Goal: Information Seeking & Learning: Get advice/opinions

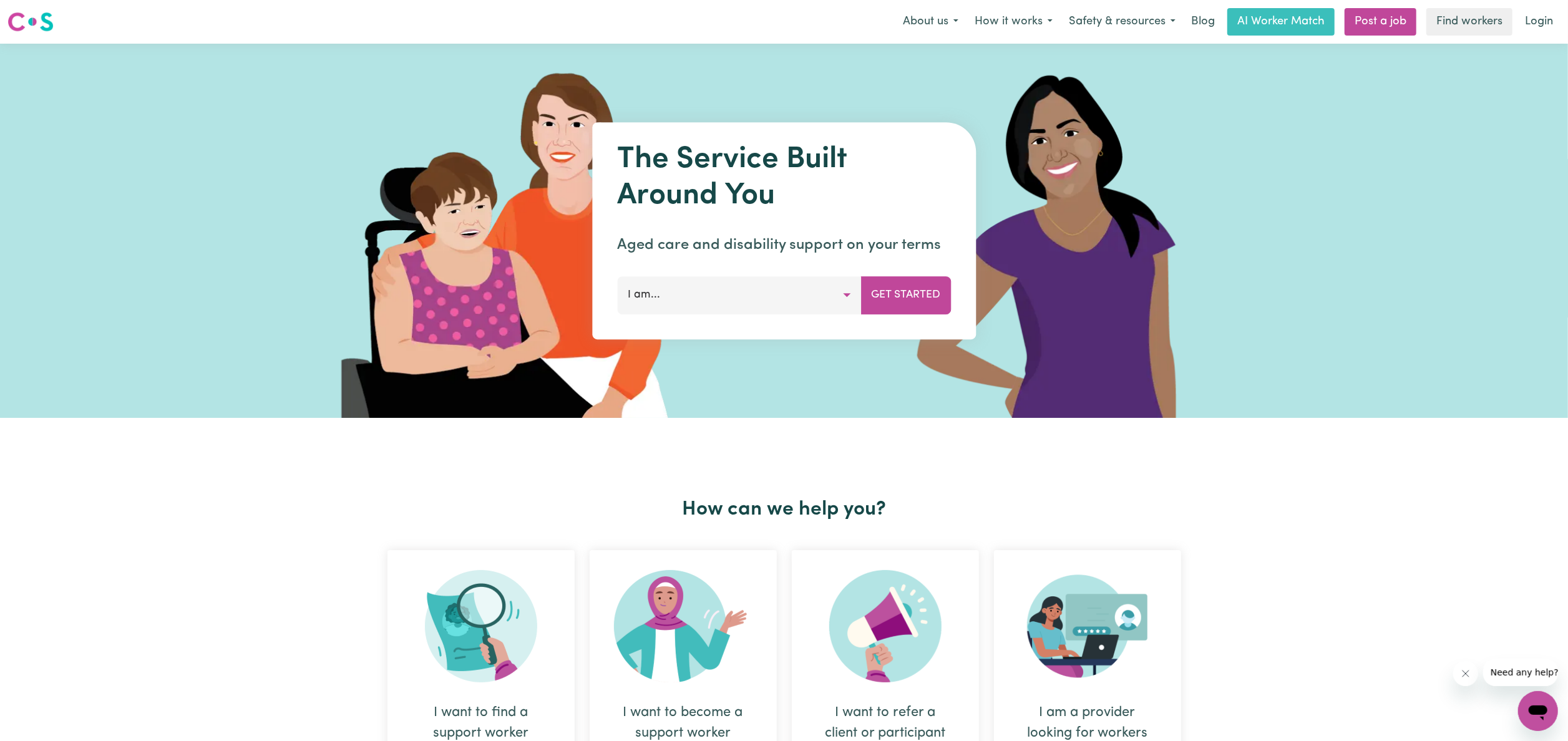
click at [840, 295] on button "I am..." at bounding box center [739, 295] width 244 height 37
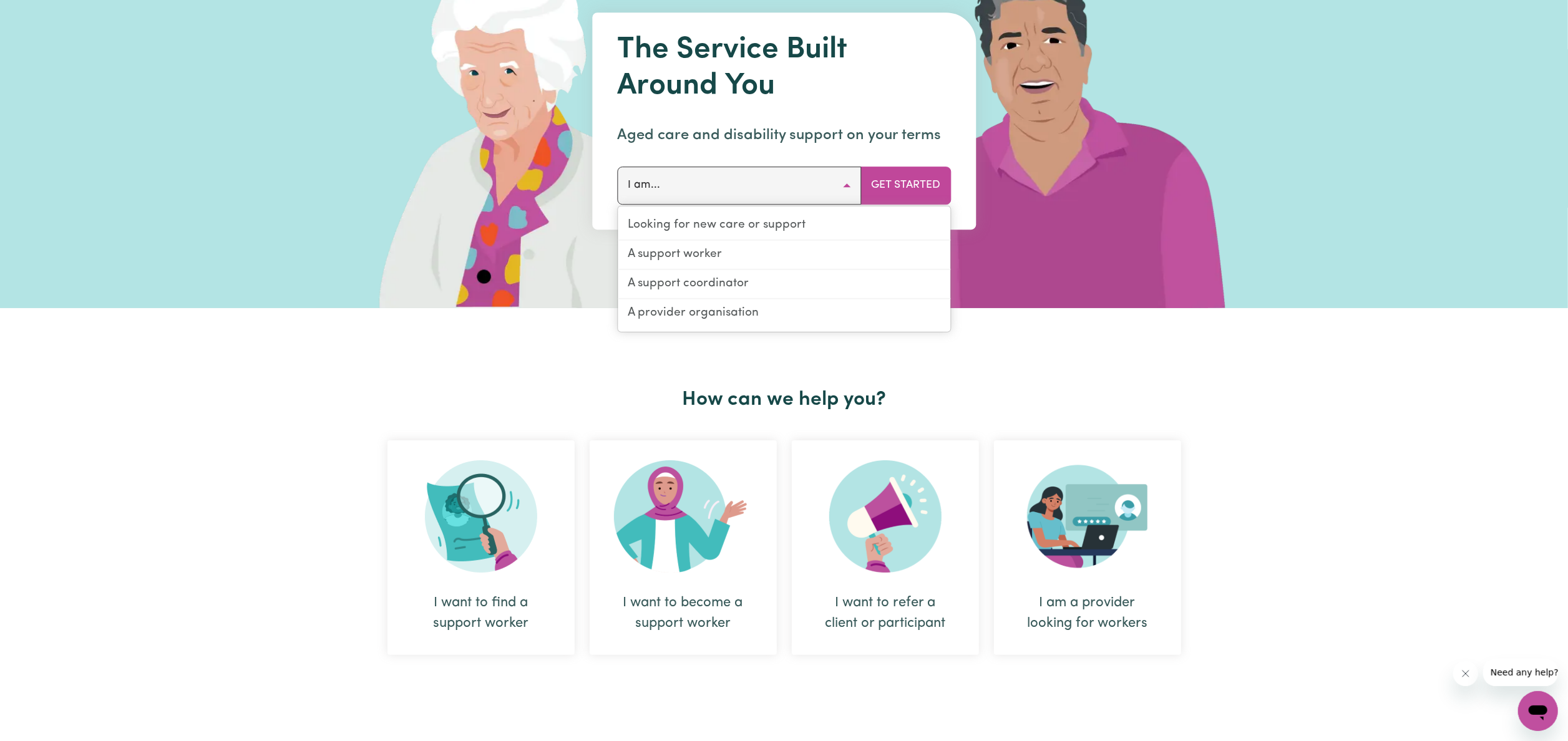
scroll to position [125, 0]
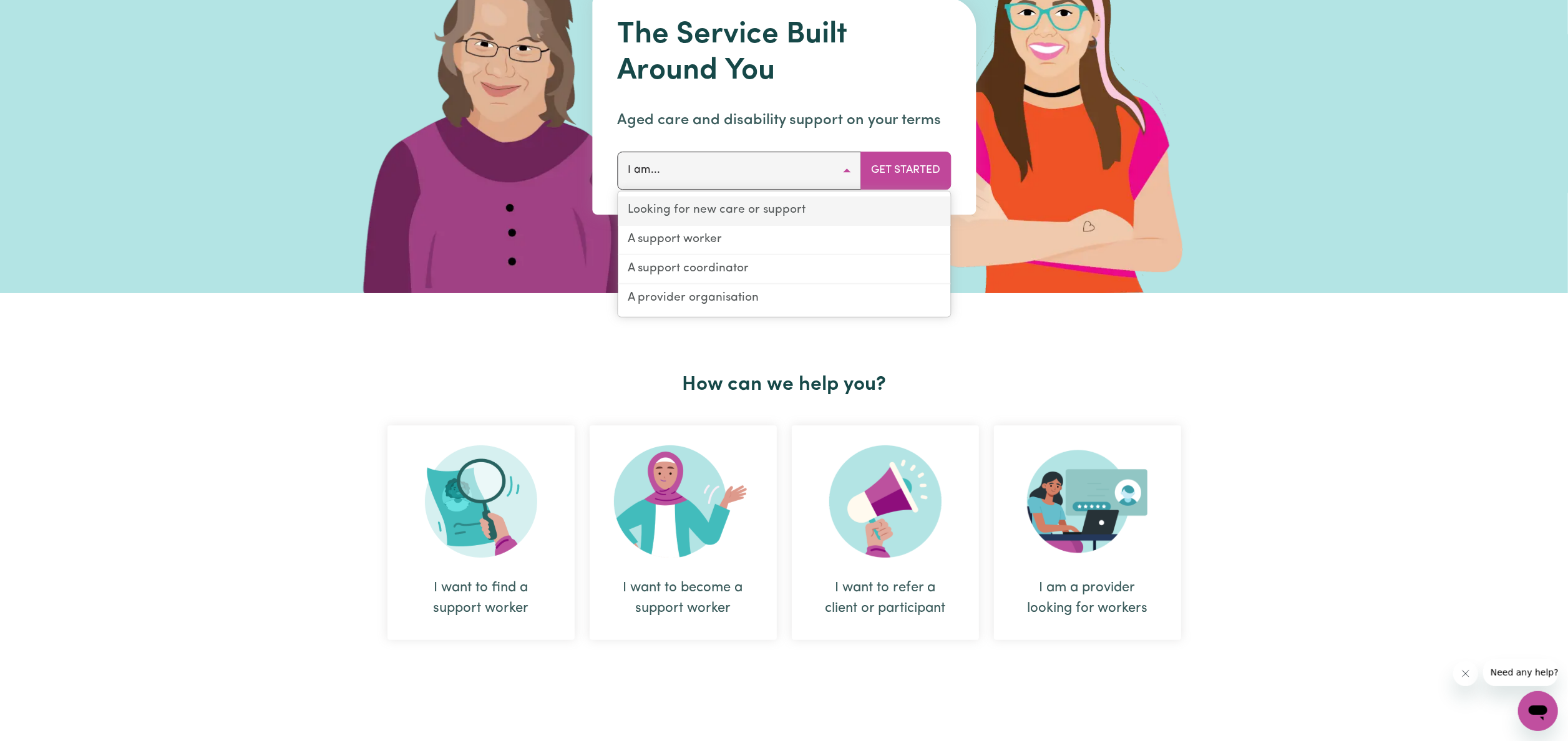
click at [802, 208] on link "Looking for new care or support" at bounding box center [784, 211] width 333 height 29
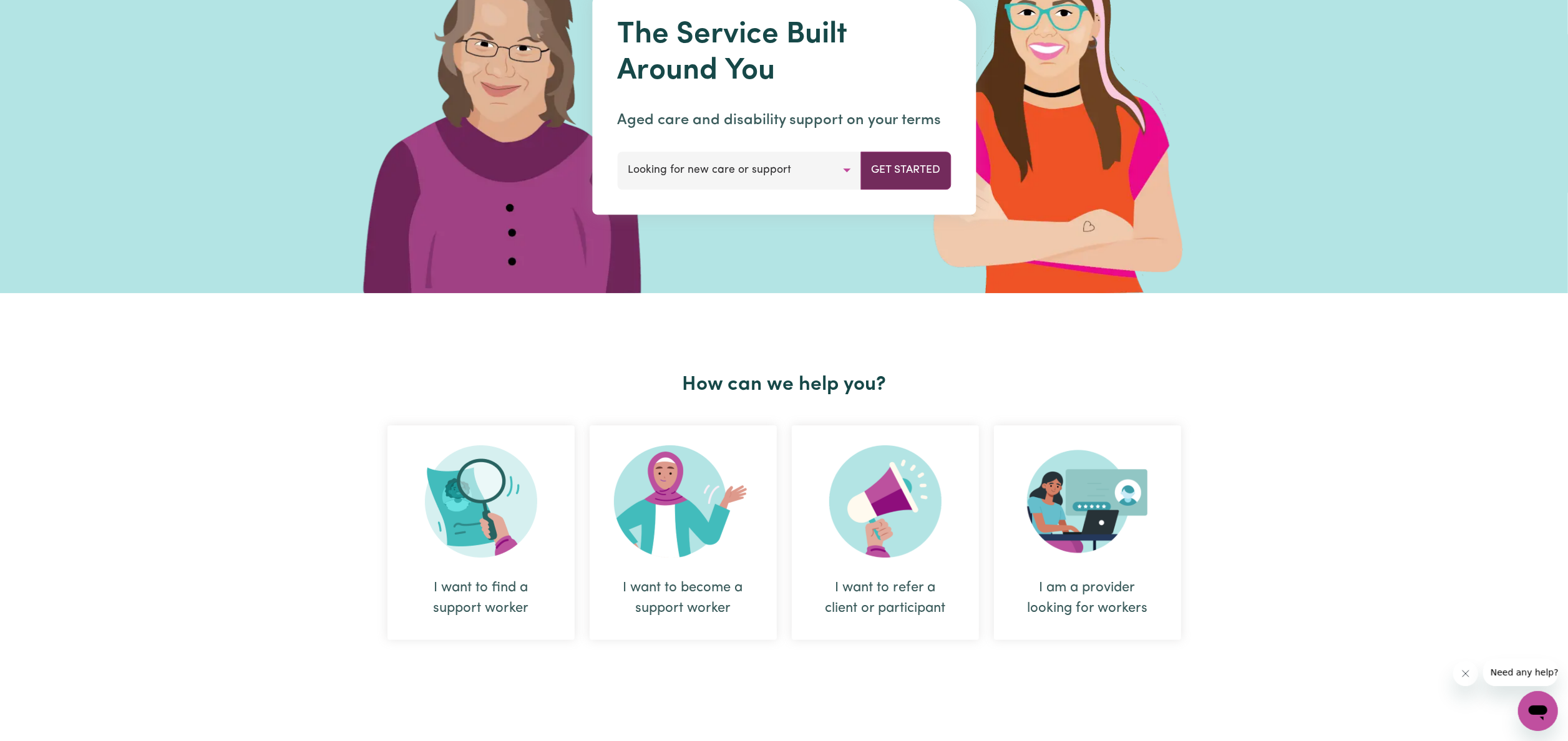
click at [904, 178] on button "Get Started" at bounding box center [905, 170] width 90 height 37
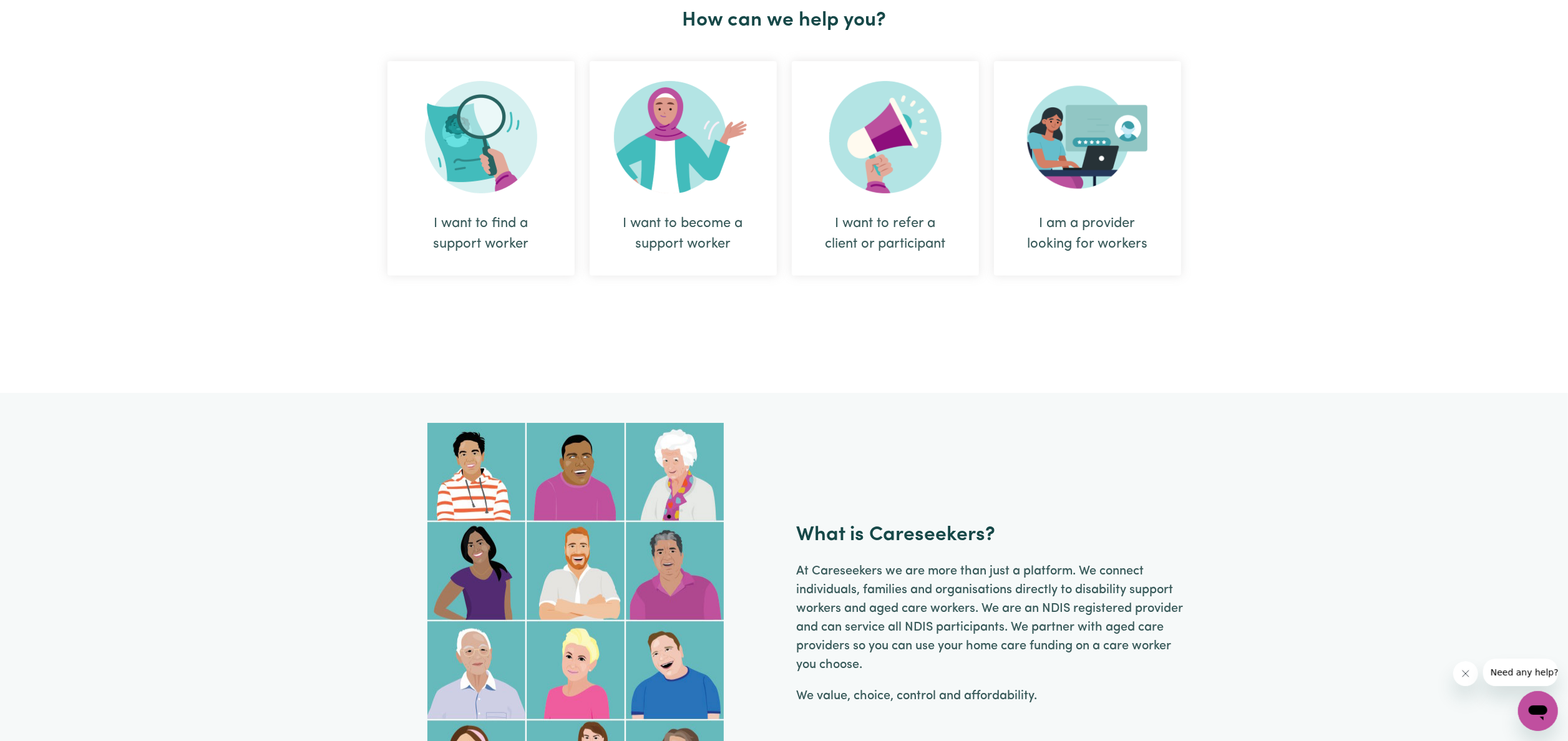
scroll to position [499, 0]
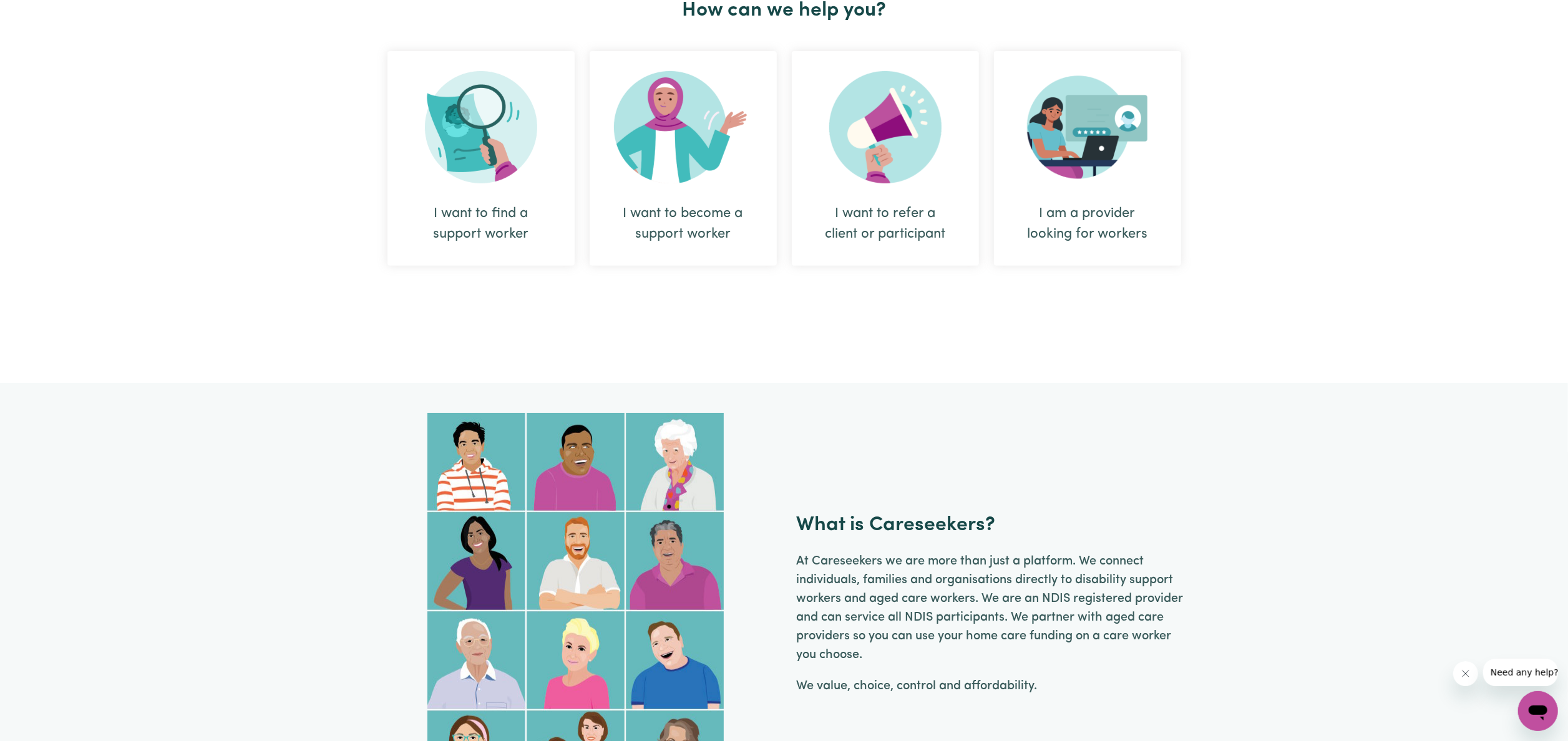
click at [477, 221] on div "I want to find a support worker" at bounding box center [480, 224] width 127 height 41
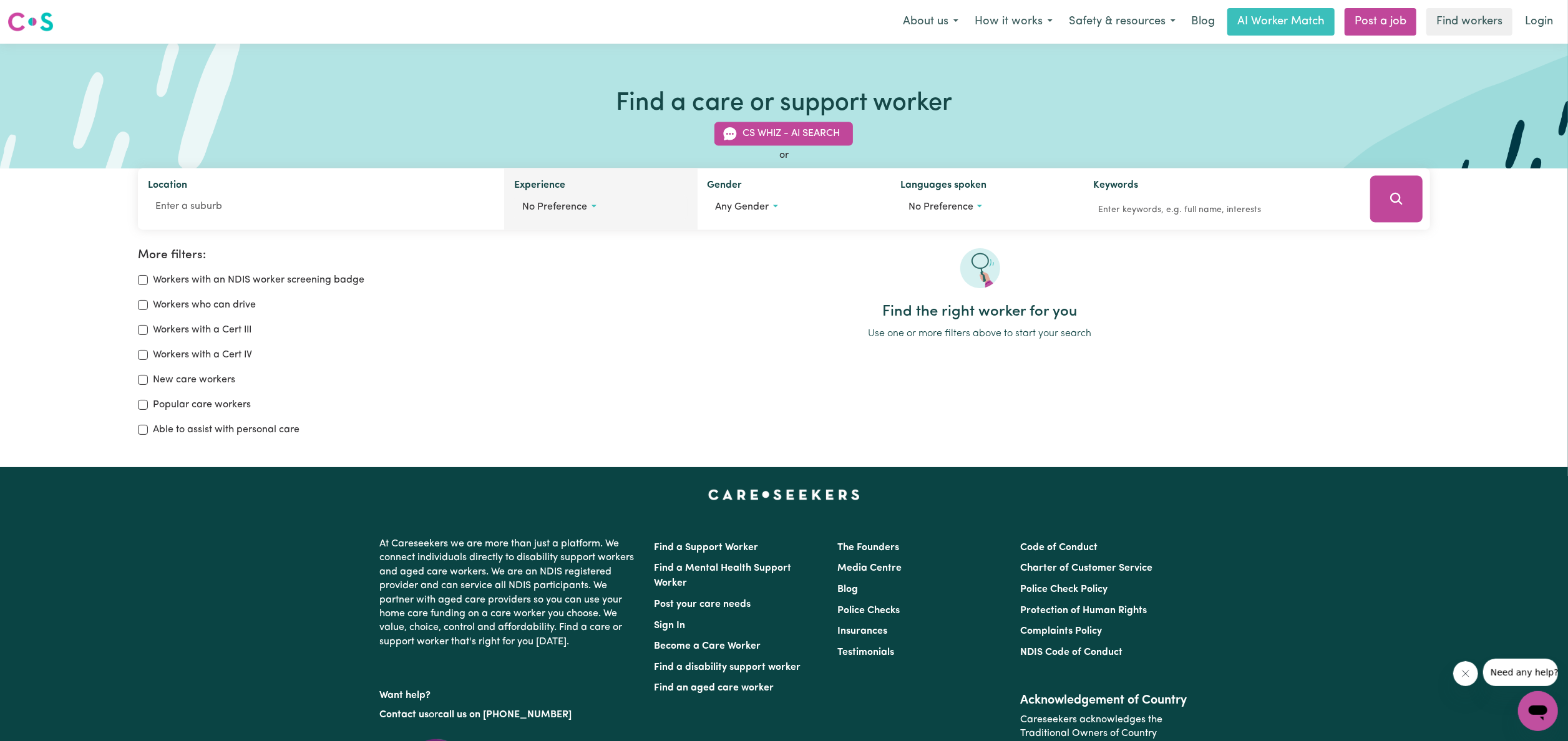
click at [595, 210] on button "No preference" at bounding box center [601, 208] width 173 height 24
click at [526, 263] on input "Aged care" at bounding box center [527, 261] width 10 height 10
checkbox input "true"
checkbox input "false"
click at [982, 211] on button "No preference" at bounding box center [987, 208] width 173 height 24
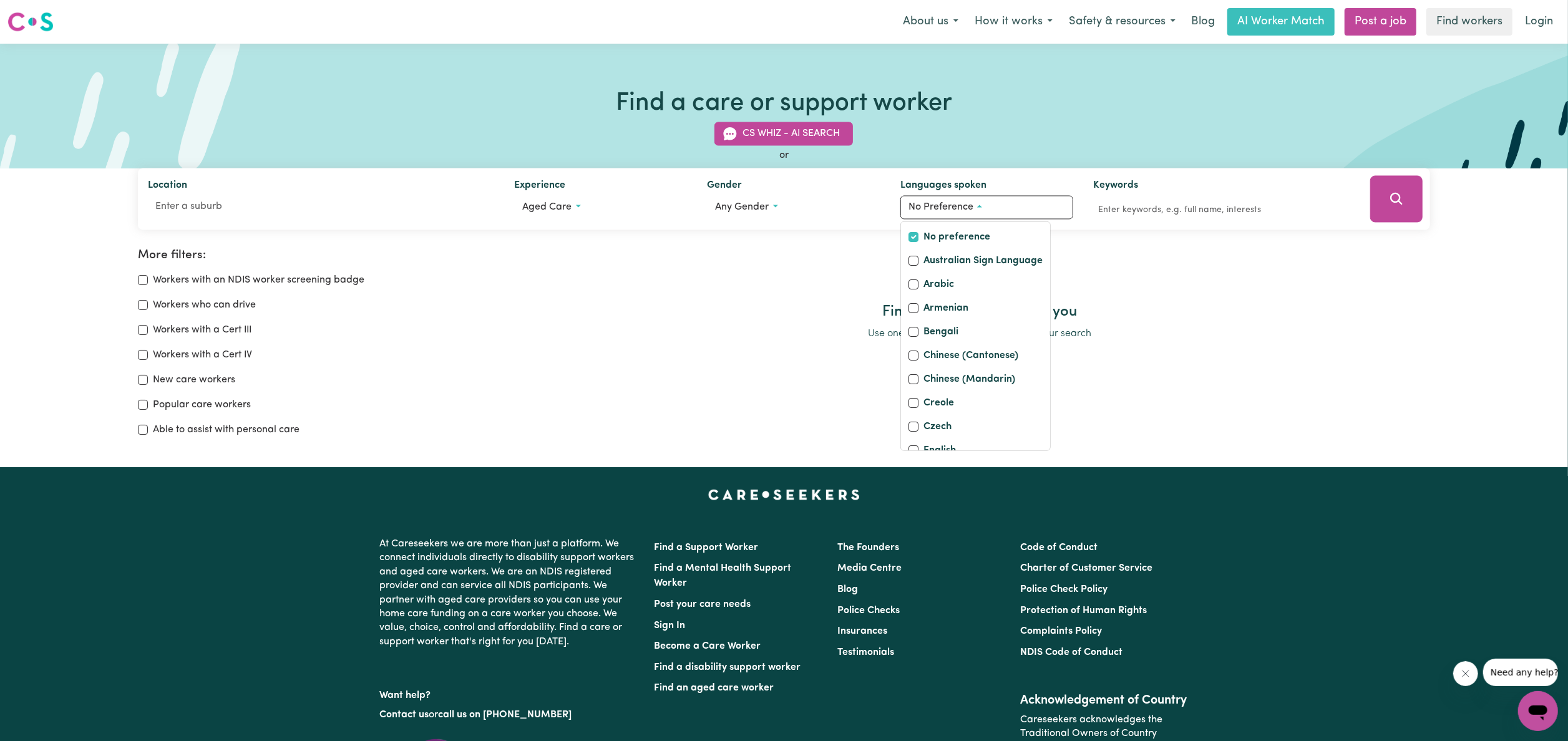
click at [1142, 273] on div at bounding box center [980, 275] width 899 height 55
click at [145, 429] on input "Able to assist with personal care" at bounding box center [142, 430] width 10 height 10
checkbox input "true"
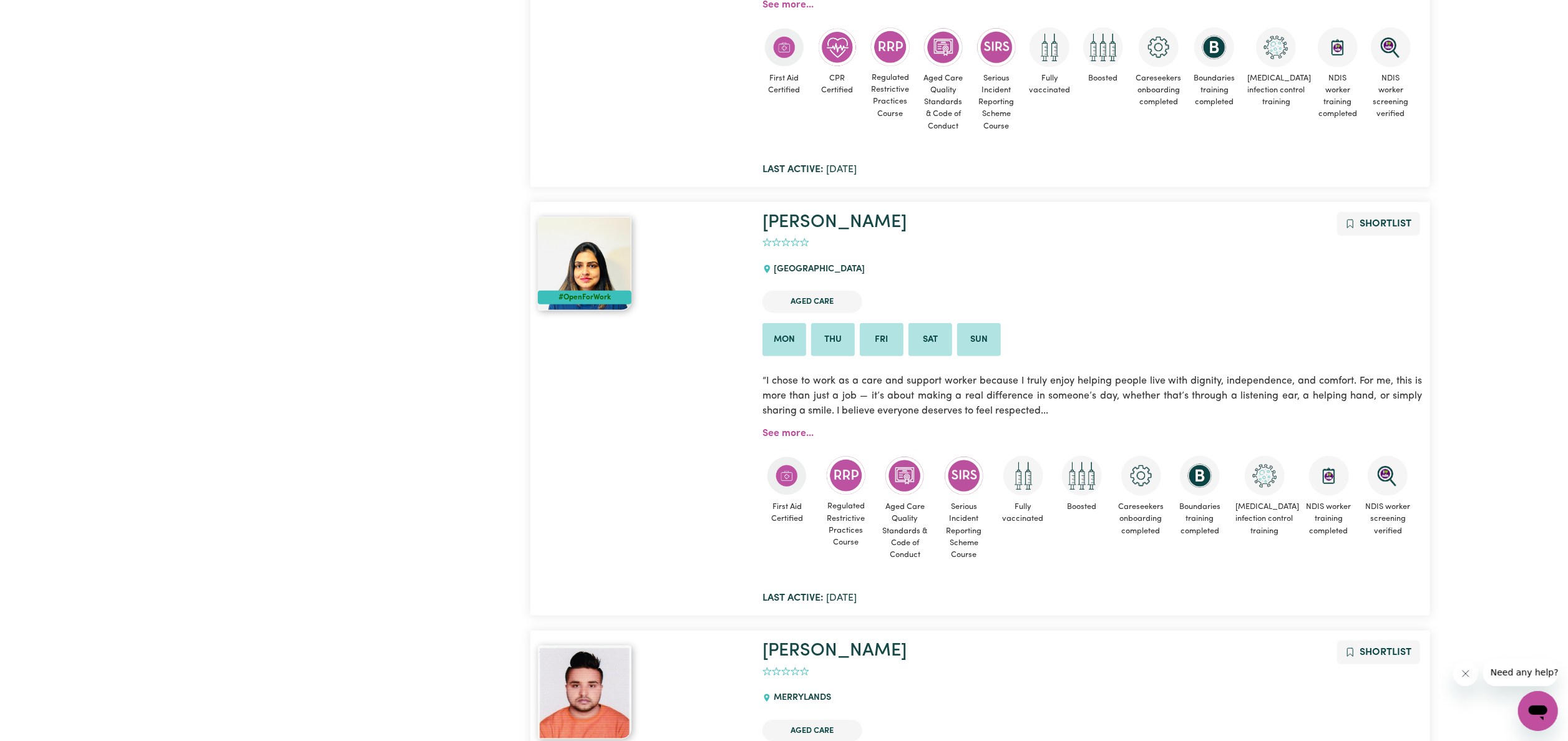
scroll to position [832, 0]
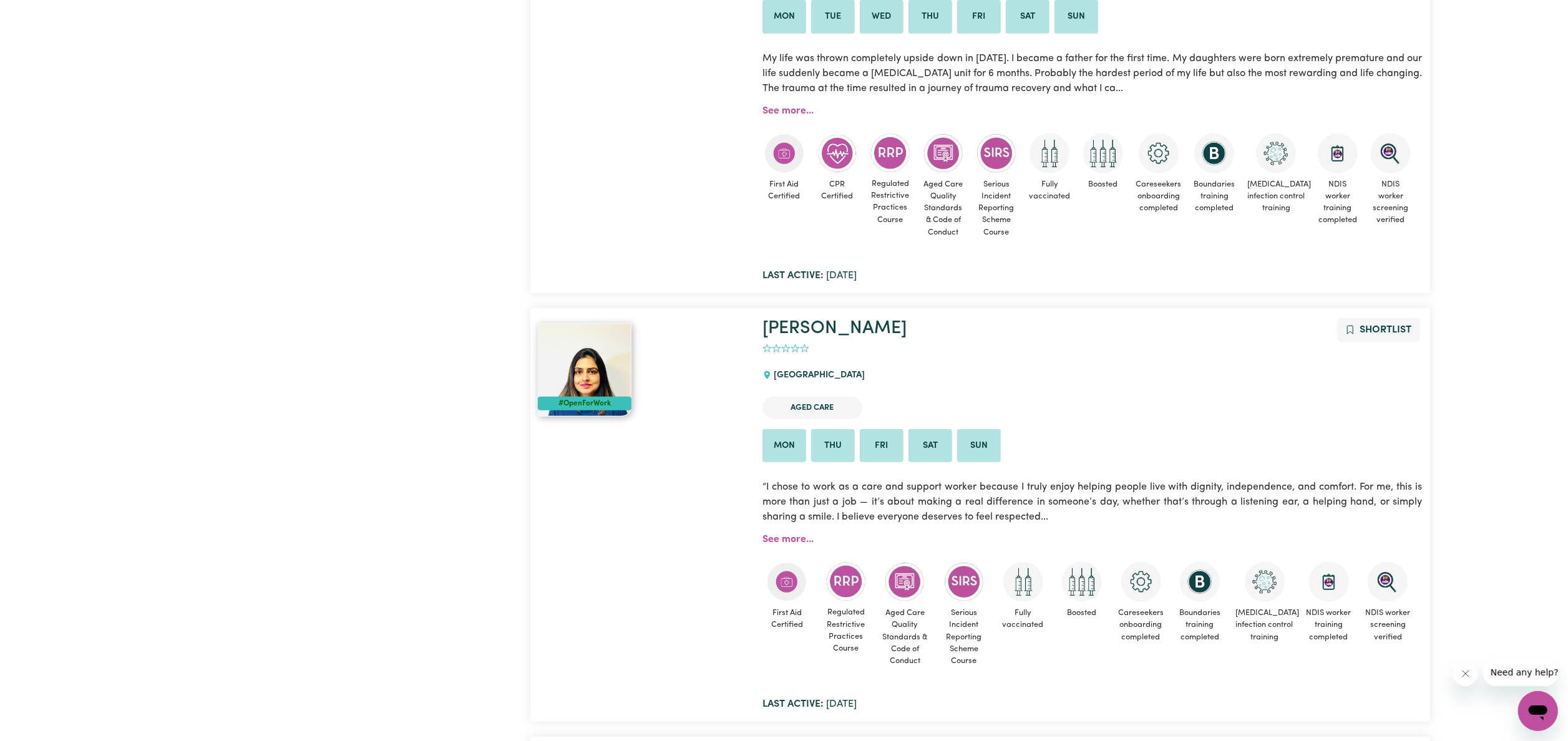
click at [625, 385] on img at bounding box center [584, 370] width 94 height 94
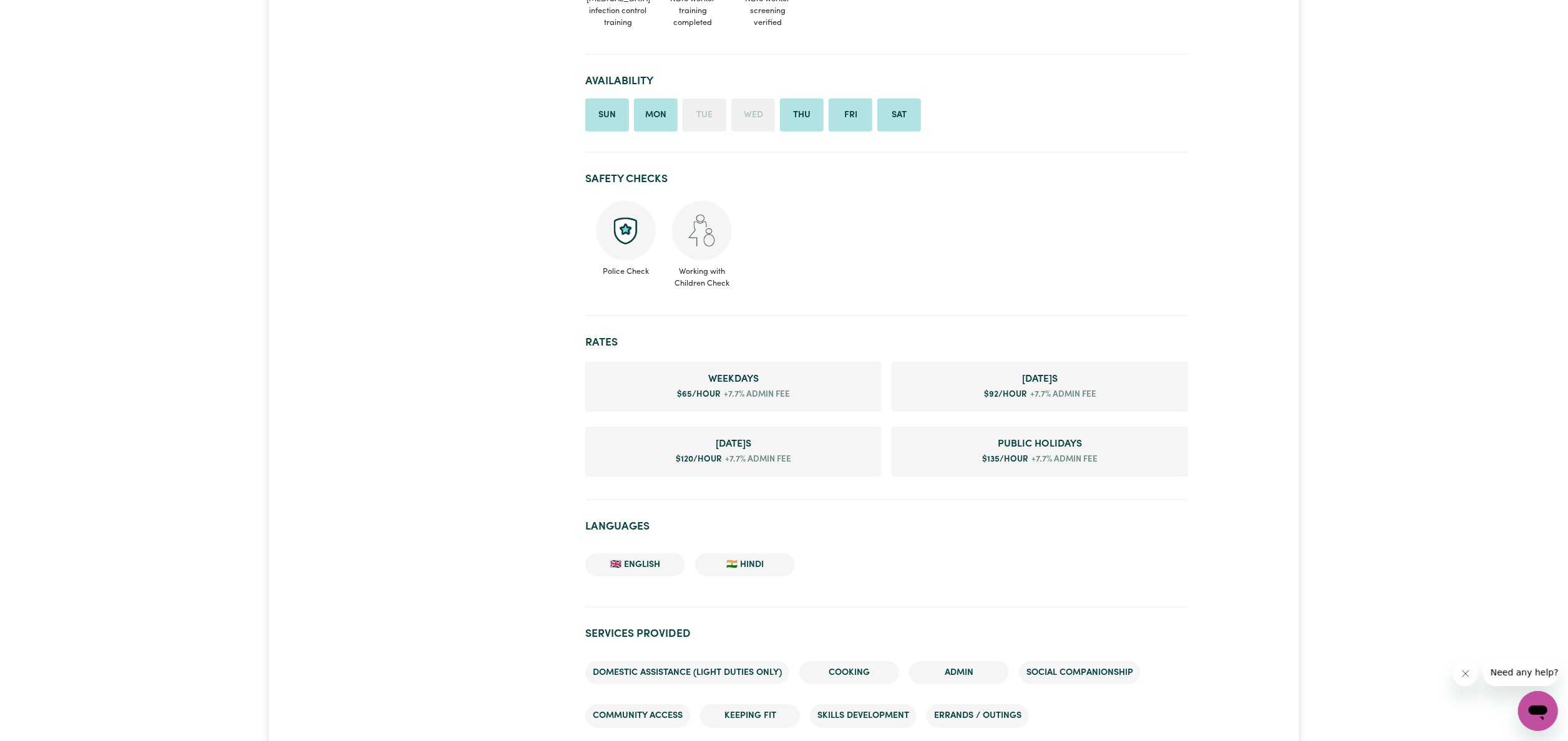
scroll to position [624, 0]
